Goal: Information Seeking & Learning: Learn about a topic

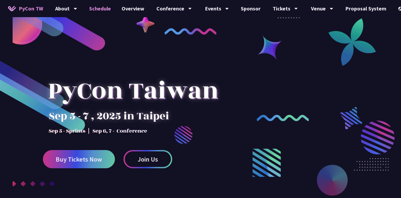
click at [100, 13] on link "Schedule" at bounding box center [100, 8] width 32 height 17
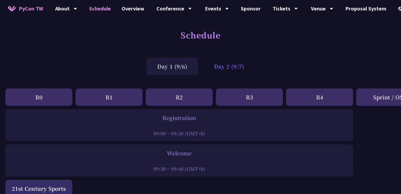
click at [232, 67] on div "Day 2 (9/7)" at bounding box center [228, 66] width 51 height 17
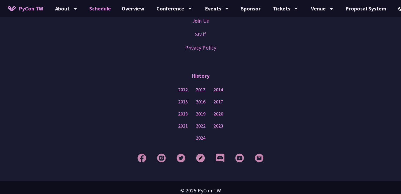
scroll to position [946, 0]
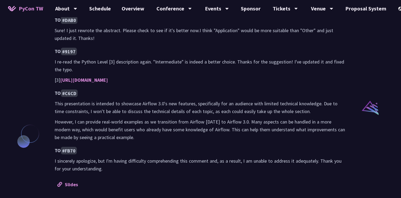
scroll to position [362, 0]
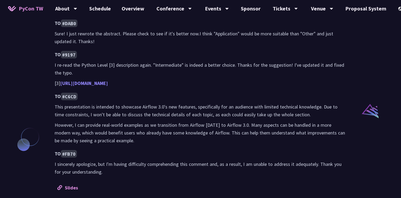
click at [108, 84] on link "https://tw.pycon.org/2025/en-us/speaking/talk" at bounding box center [84, 83] width 48 height 6
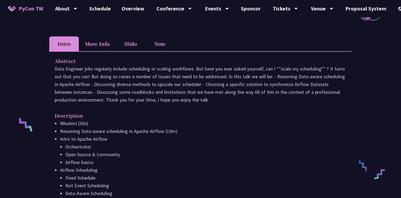
scroll to position [143, 0]
click at [152, 51] on li "Note" at bounding box center [159, 43] width 29 height 15
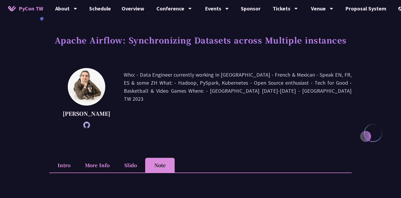
scroll to position [64, 0]
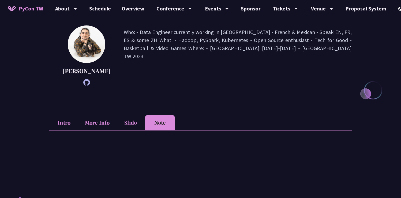
click at [130, 130] on li "Slido" at bounding box center [130, 122] width 29 height 15
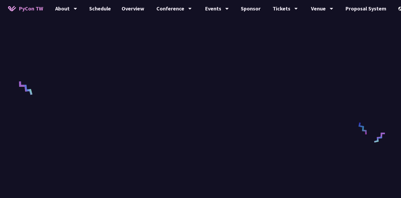
scroll to position [171, 0]
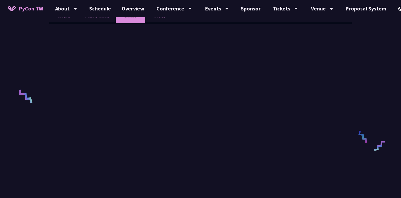
click at [109, 23] on li "More Info" at bounding box center [97, 15] width 37 height 15
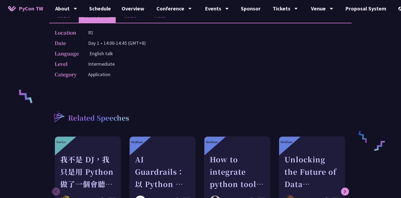
click at [68, 23] on li "Intro" at bounding box center [63, 15] width 29 height 15
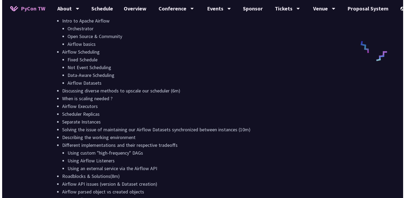
scroll to position [318, 0]
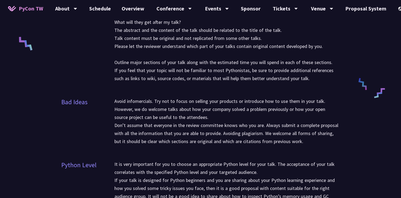
scroll to position [222, 0]
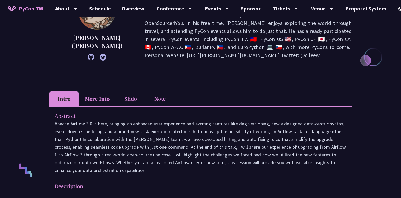
scroll to position [78, 0]
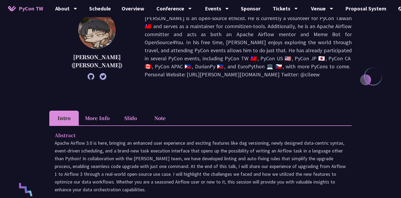
click at [105, 121] on li "More Info" at bounding box center [97, 118] width 37 height 15
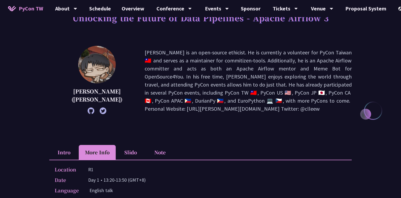
scroll to position [118, 0]
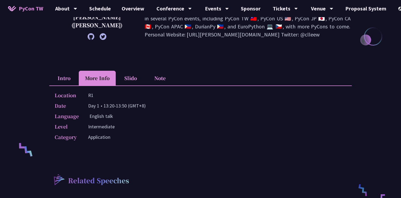
click at [134, 77] on li "Slido" at bounding box center [130, 78] width 29 height 15
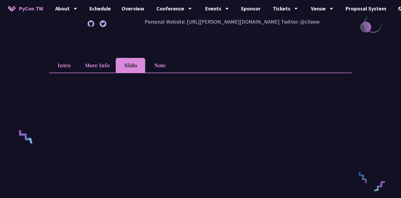
scroll to position [131, 0]
click at [155, 66] on li "Note" at bounding box center [159, 64] width 29 height 15
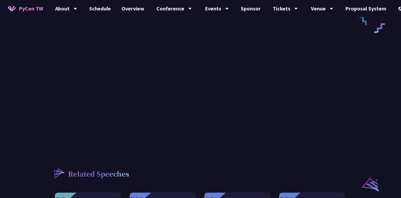
scroll to position [161, 0]
